Goal: Task Accomplishment & Management: Use online tool/utility

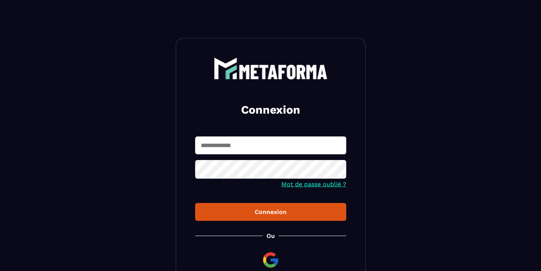
type input "**********"
click at [271, 212] on button "Connexion" at bounding box center [270, 212] width 151 height 18
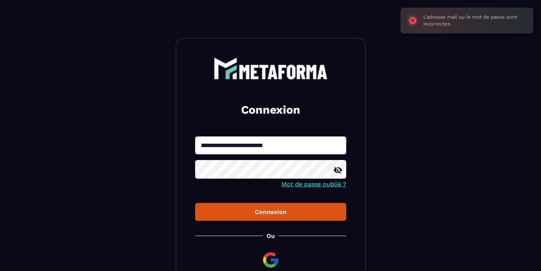
drag, startPoint x: 299, startPoint y: 145, endPoint x: 196, endPoint y: 142, distance: 102.2
click at [196, 142] on input "**********" at bounding box center [270, 145] width 151 height 18
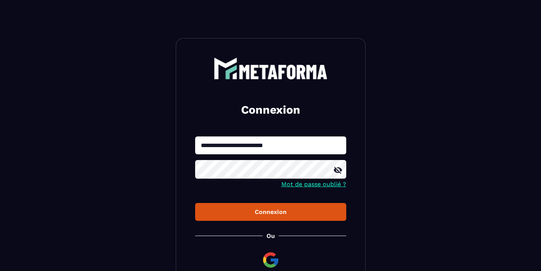
click at [339, 172] on icon at bounding box center [338, 170] width 8 height 7
click at [258, 209] on div "Connexion" at bounding box center [270, 211] width 139 height 7
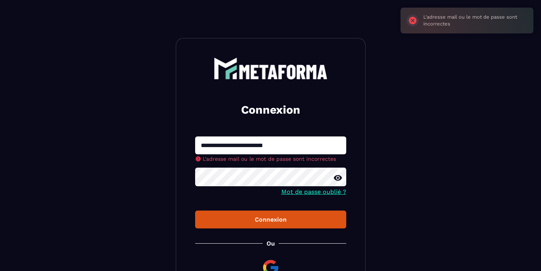
scroll to position [81, 0]
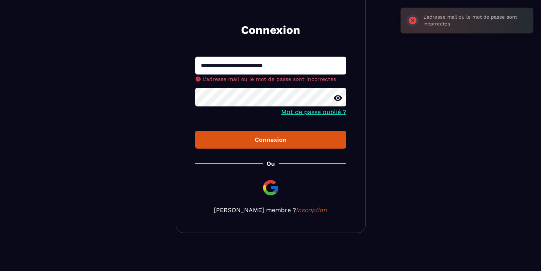
click at [270, 188] on img at bounding box center [271, 188] width 18 height 18
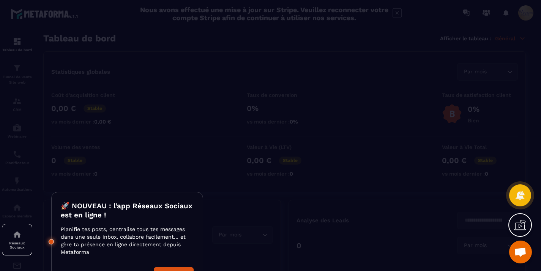
scroll to position [20, 0]
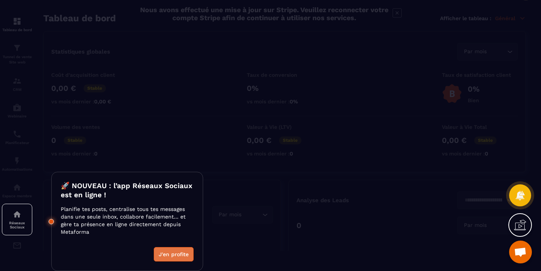
click at [160, 250] on button "J'en profite" at bounding box center [174, 254] width 40 height 14
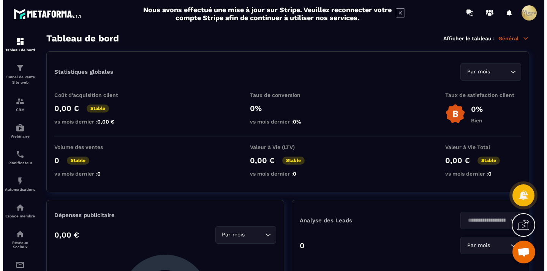
scroll to position [0, 0]
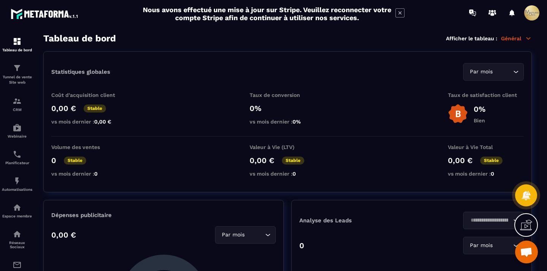
click at [532, 15] on span at bounding box center [531, 12] width 15 height 15
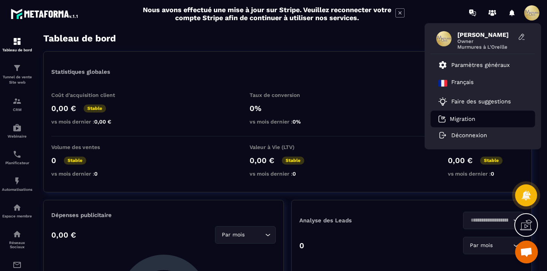
click at [465, 117] on p "Migration" at bounding box center [462, 119] width 25 height 7
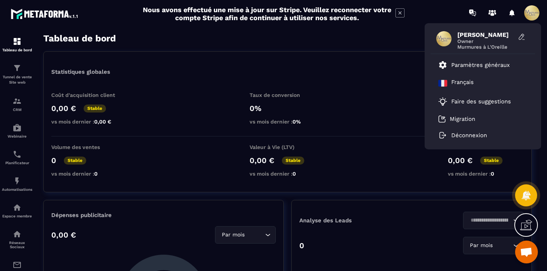
click at [367, 116] on div "Coût d'acquisition client 0,00 € Stable vs mois dernier : 0,00 € Taux de conver…" at bounding box center [287, 114] width 473 height 44
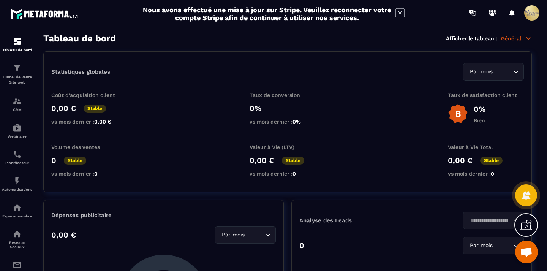
click at [529, 40] on icon at bounding box center [528, 38] width 7 height 7
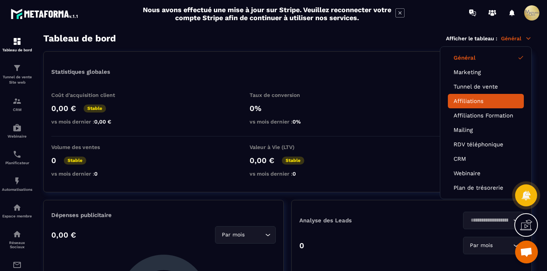
click at [481, 102] on link "Affiliations" at bounding box center [486, 101] width 65 height 7
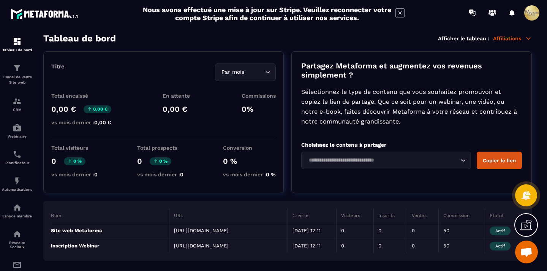
click at [527, 36] on icon at bounding box center [528, 38] width 7 height 7
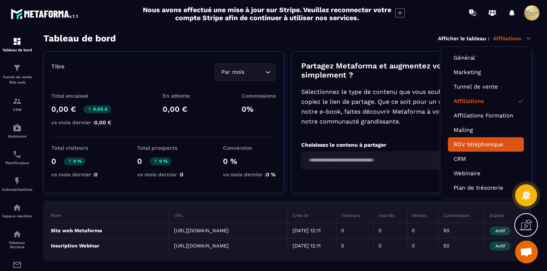
click at [468, 147] on link "RDV téléphonique" at bounding box center [486, 144] width 65 height 7
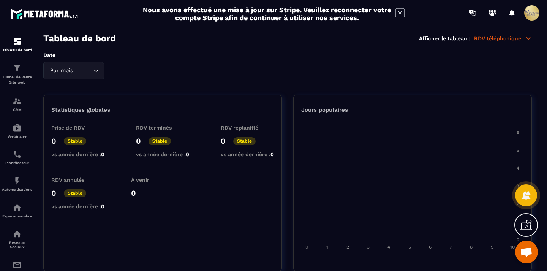
click at [521, 37] on p "RDV téléphonique" at bounding box center [503, 38] width 58 height 7
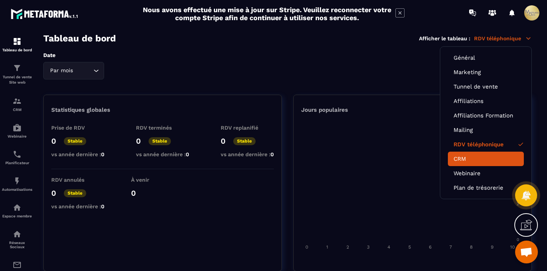
click at [470, 155] on li "CRM" at bounding box center [486, 159] width 76 height 14
click at [469, 155] on link "CRM" at bounding box center [486, 158] width 65 height 7
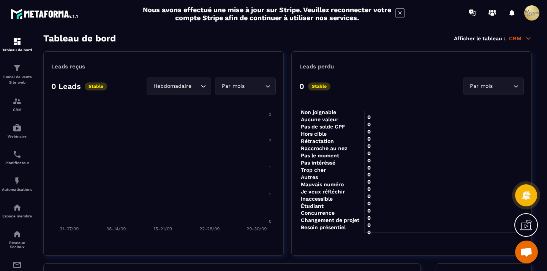
click at [526, 38] on icon at bounding box center [528, 38] width 7 height 7
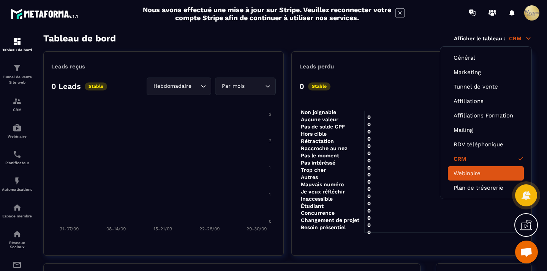
click at [467, 174] on link "Webinaire" at bounding box center [486, 173] width 65 height 7
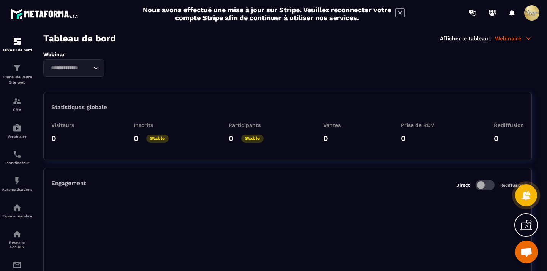
click at [529, 36] on icon at bounding box center [528, 38] width 7 height 7
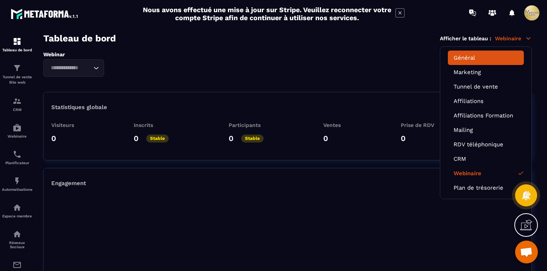
click at [481, 56] on link "Général" at bounding box center [486, 57] width 65 height 7
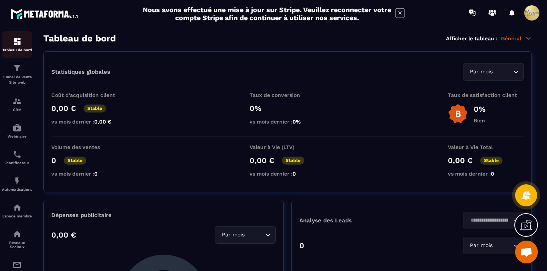
click at [14, 41] on img at bounding box center [17, 41] width 9 height 9
click at [9, 106] on div "CRM" at bounding box center [17, 104] width 30 height 15
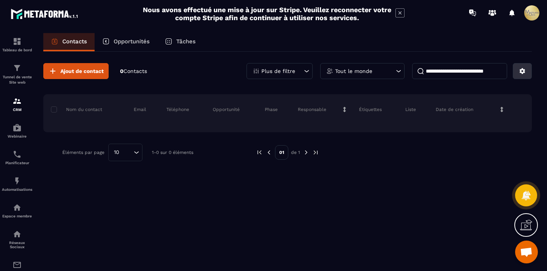
click at [520, 72] on icon at bounding box center [523, 71] width 6 height 6
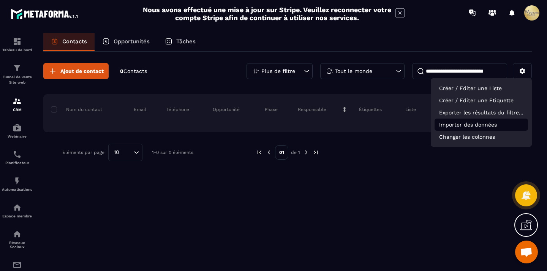
click at [485, 127] on p "Importer des données" at bounding box center [481, 125] width 93 height 12
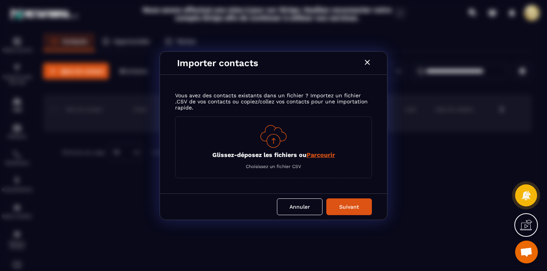
click at [326, 151] on span "Parcourir" at bounding box center [321, 154] width 28 height 7
click at [0, 0] on input "Glissez-déposez les fichiers ou Parcourir" at bounding box center [0, 0] width 0 height 0
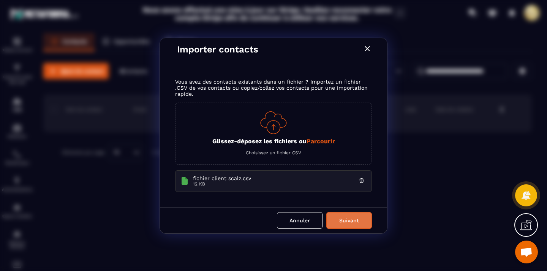
click at [356, 217] on button "Suivant" at bounding box center [349, 220] width 46 height 17
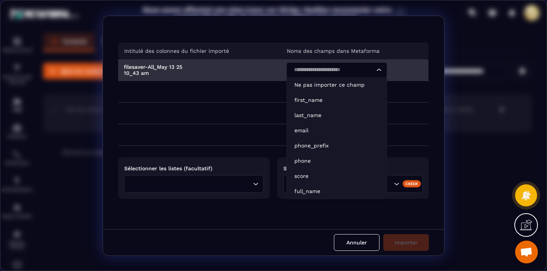
click at [383, 67] on div "Loading..." at bounding box center [336, 69] width 101 height 15
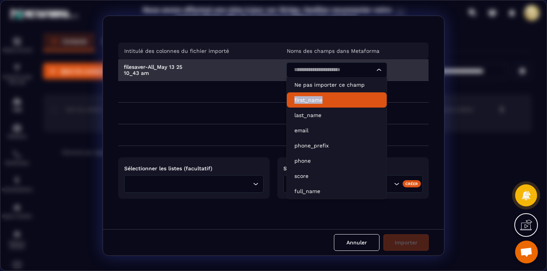
click at [328, 100] on p "first_name" at bounding box center [336, 100] width 85 height 8
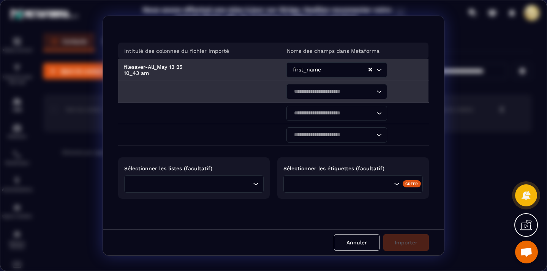
click at [346, 91] on input "Search for option" at bounding box center [332, 91] width 83 height 8
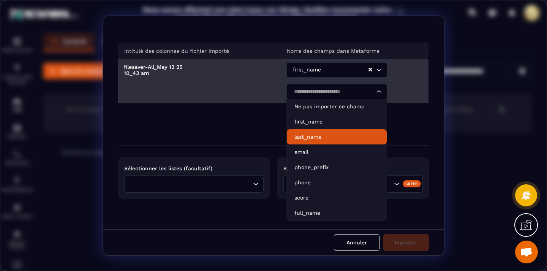
click at [324, 132] on li "last_name" at bounding box center [337, 136] width 100 height 15
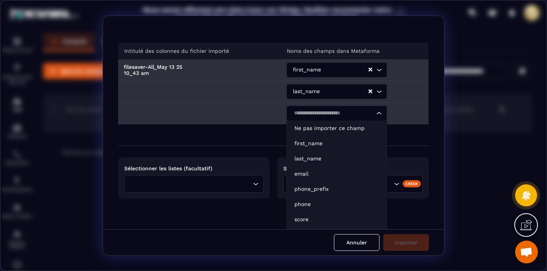
click at [378, 111] on icon "Search for option" at bounding box center [379, 113] width 8 height 8
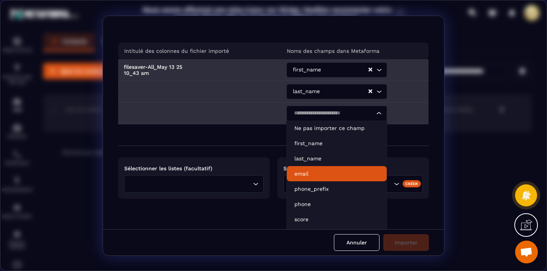
click at [346, 174] on p "email" at bounding box center [336, 174] width 85 height 8
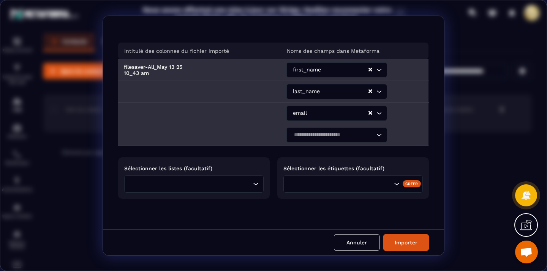
click at [376, 131] on icon "Search for option" at bounding box center [379, 135] width 8 height 8
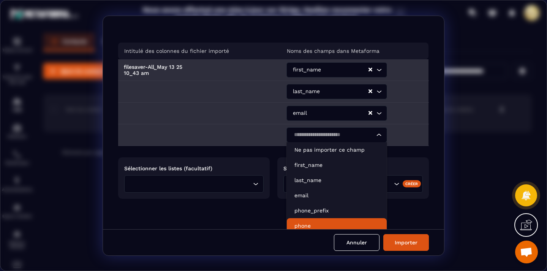
click at [318, 223] on p "phone" at bounding box center [336, 226] width 85 height 8
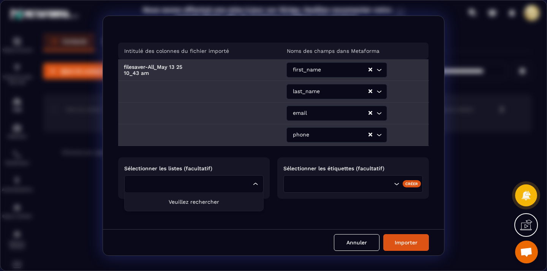
click at [253, 185] on icon "Search for option" at bounding box center [256, 184] width 8 height 8
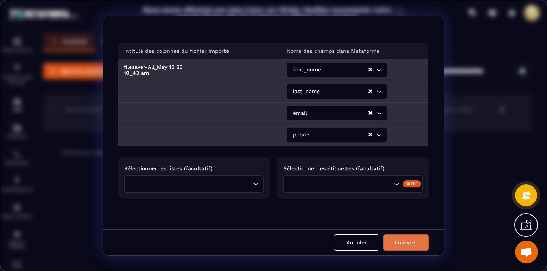
click at [405, 244] on button "Importer" at bounding box center [406, 242] width 46 height 17
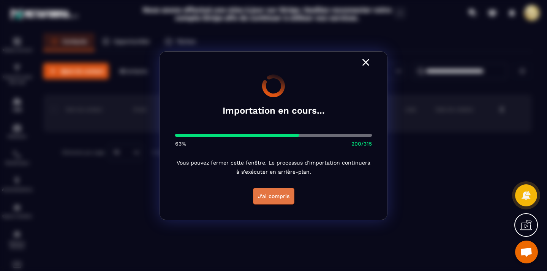
click at [277, 203] on button "J'ai compris" at bounding box center [273, 196] width 41 height 17
